Goal: Obtain resource: Obtain resource

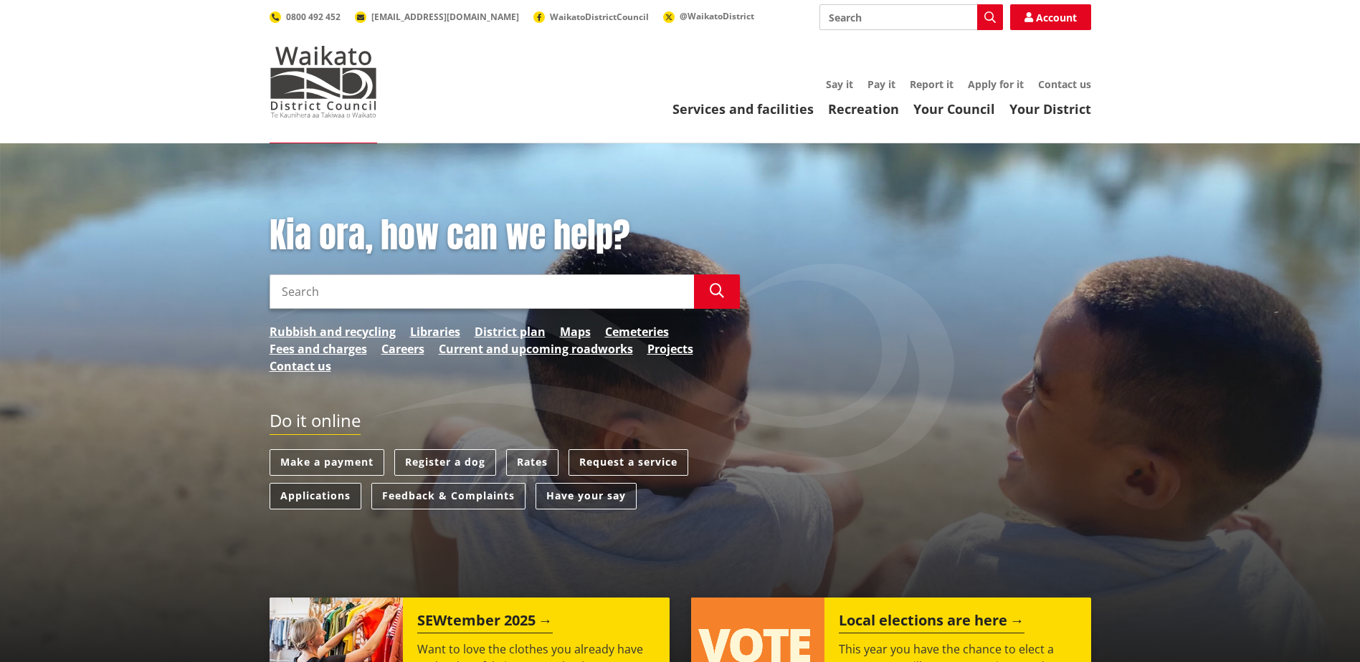
click at [323, 498] on link "Applications" at bounding box center [315, 496] width 92 height 27
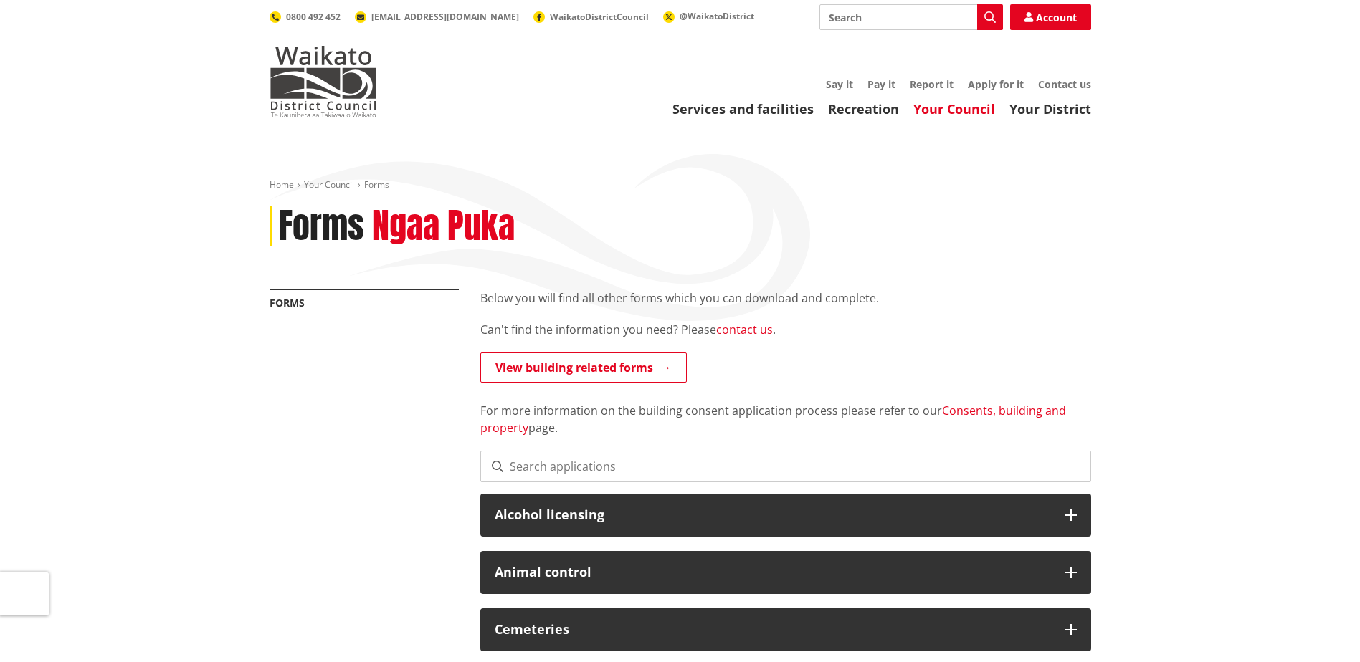
click at [987, 411] on link "Consents, building and property" at bounding box center [773, 419] width 586 height 33
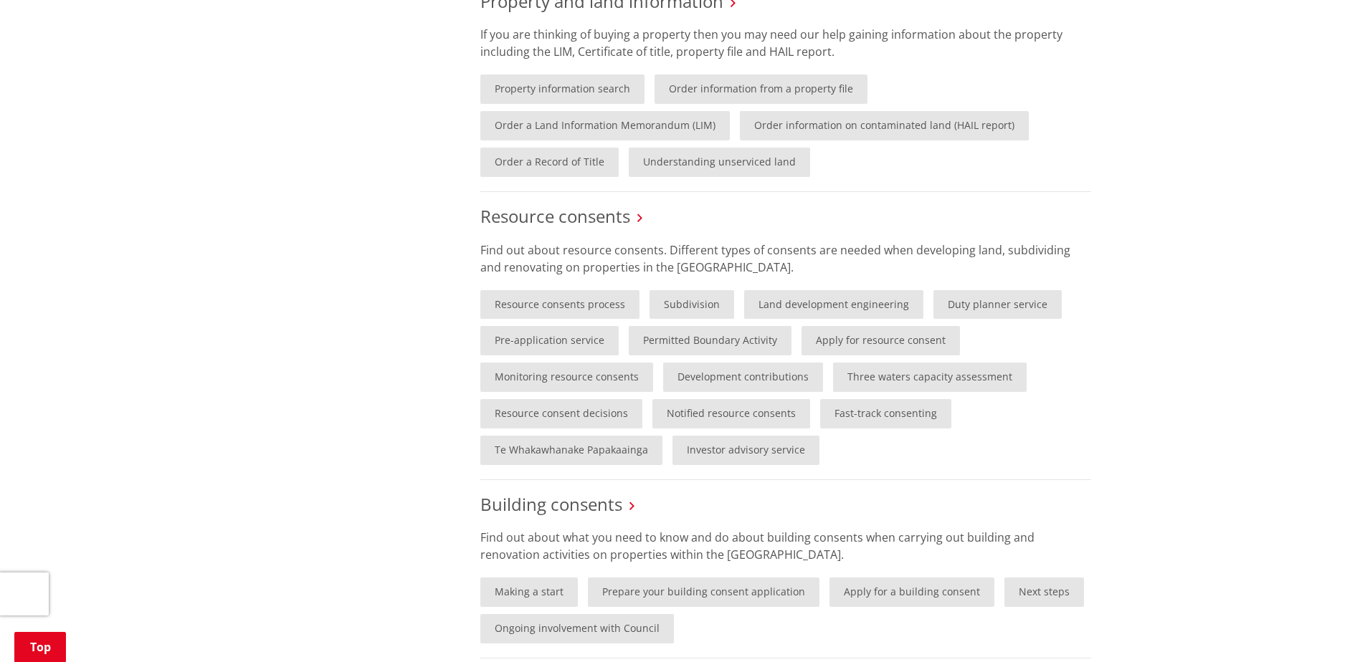
scroll to position [717, 0]
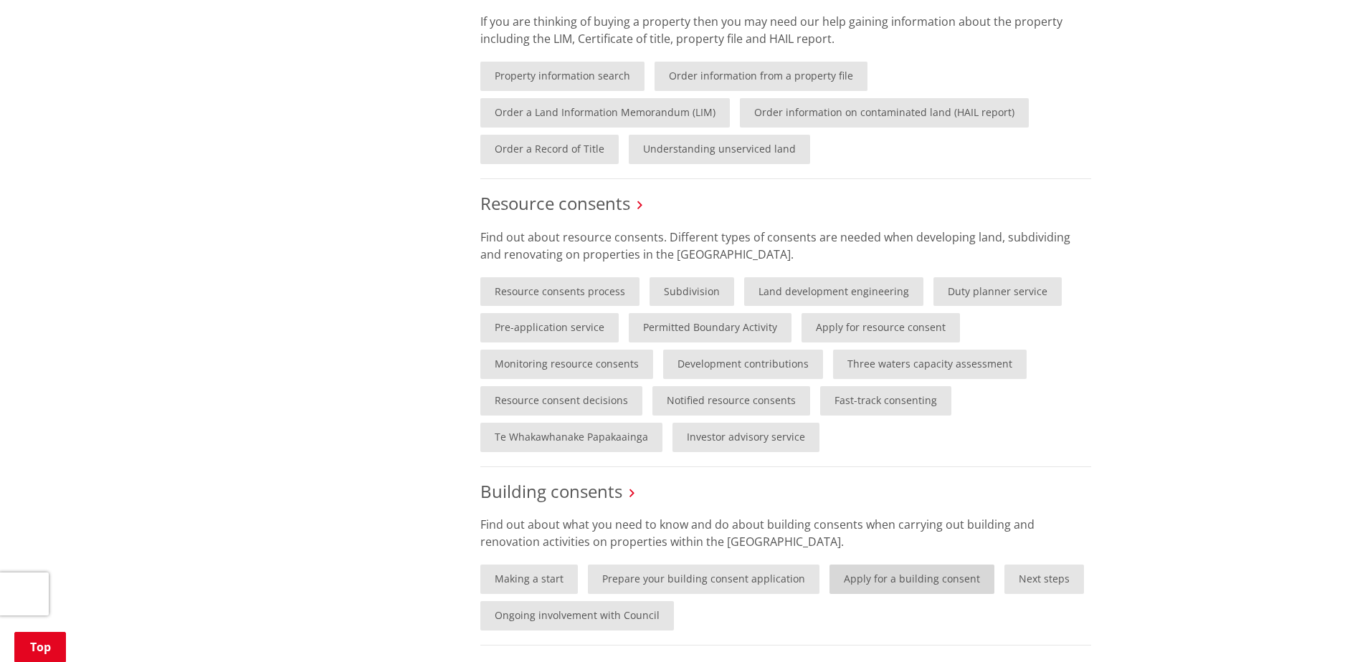
click at [919, 581] on link "Apply for a building consent" at bounding box center [911, 579] width 165 height 29
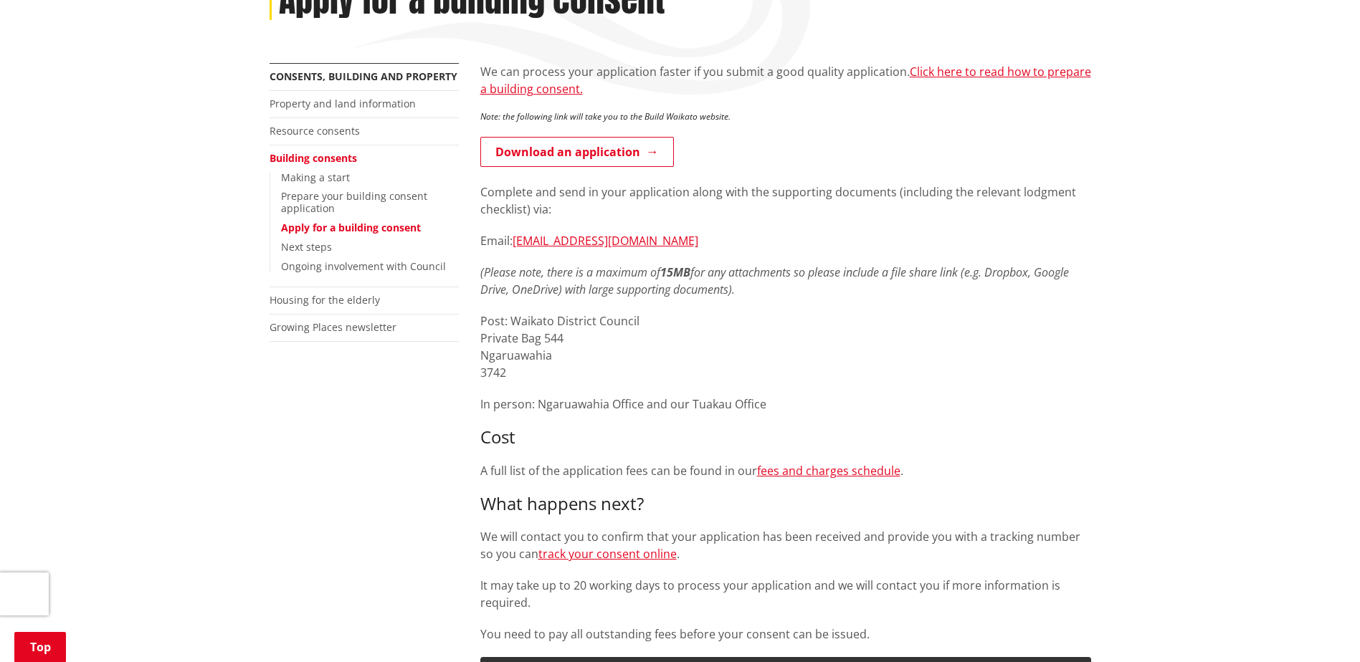
scroll to position [215, 0]
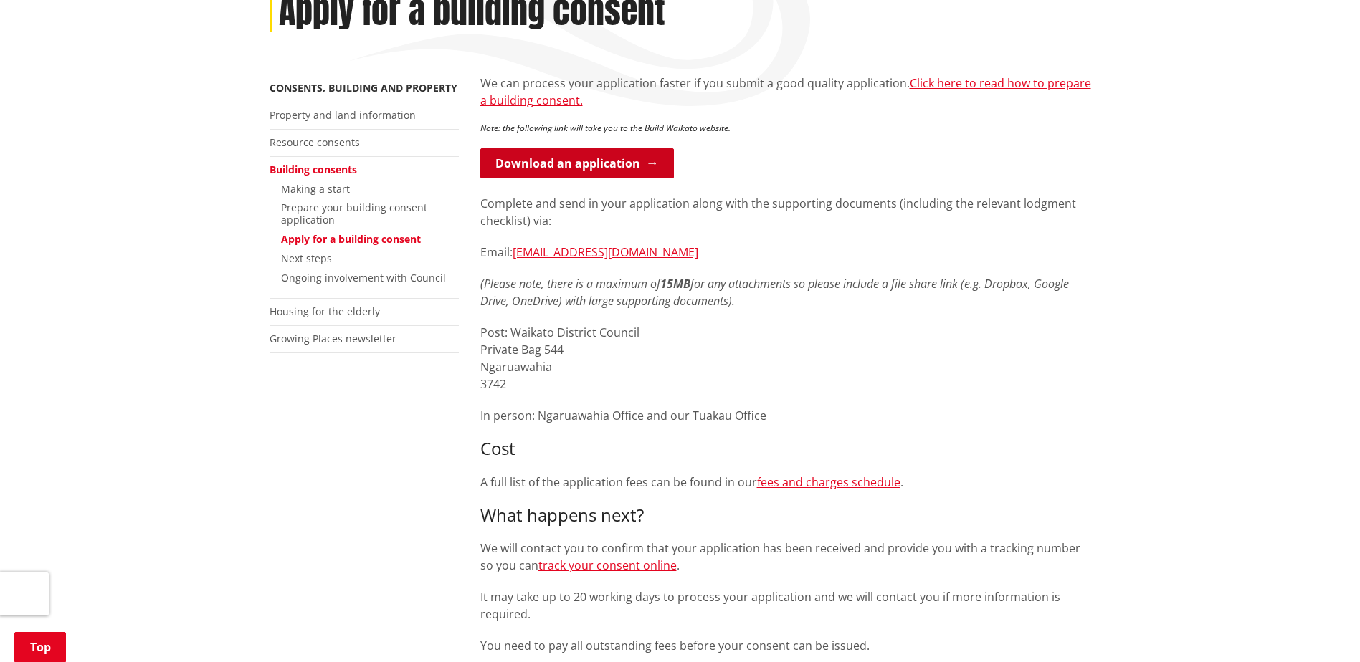
click at [663, 162] on link "Download an application" at bounding box center [577, 163] width 194 height 30
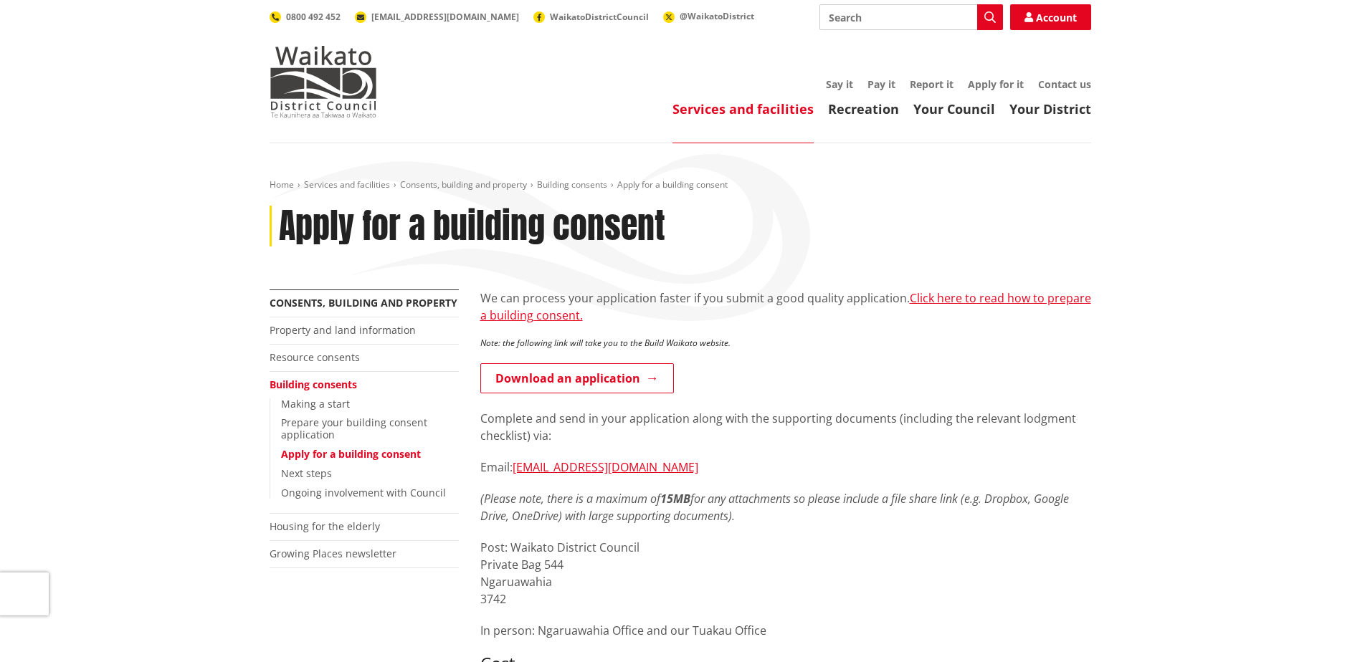
scroll to position [215, 0]
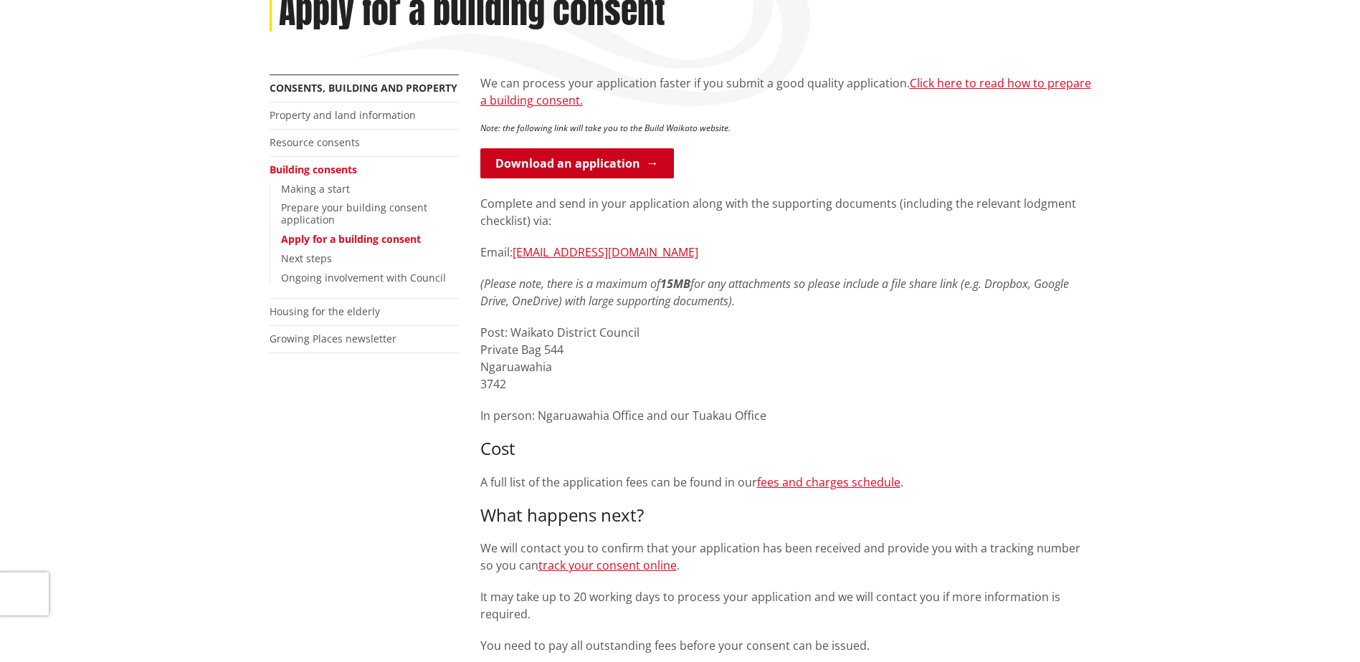
click at [635, 168] on link "Download an application" at bounding box center [577, 163] width 194 height 30
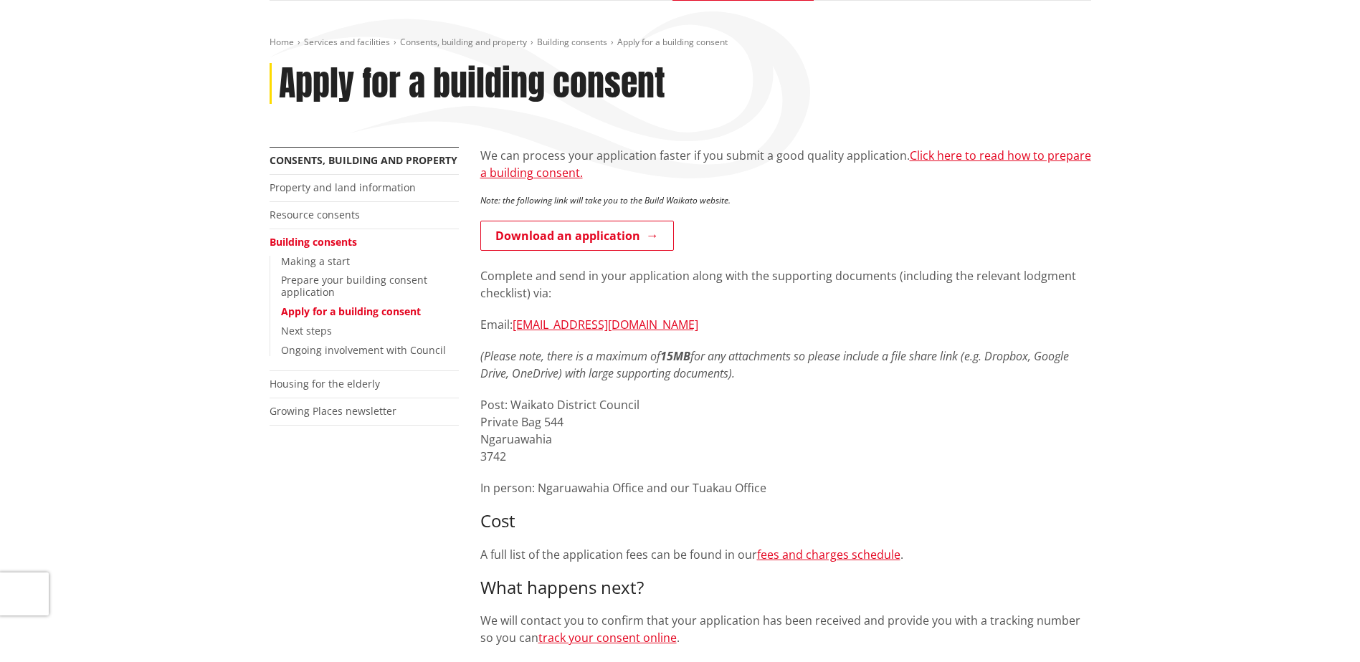
scroll to position [143, 0]
